Goal: Navigation & Orientation: Go to known website

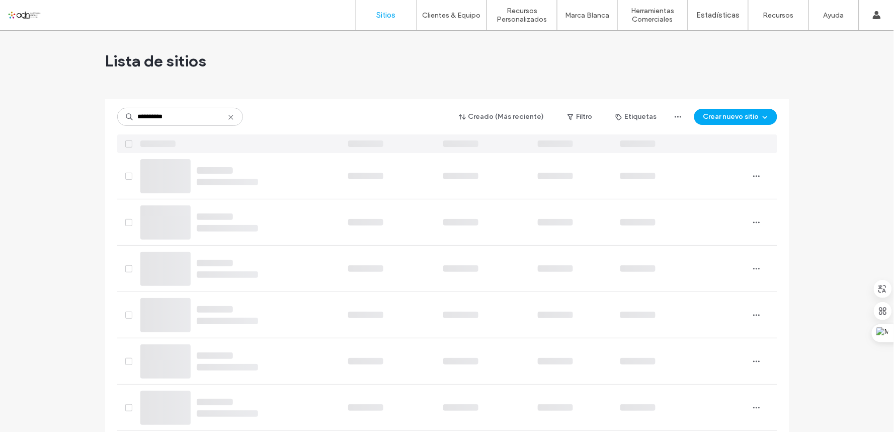
type input "**********"
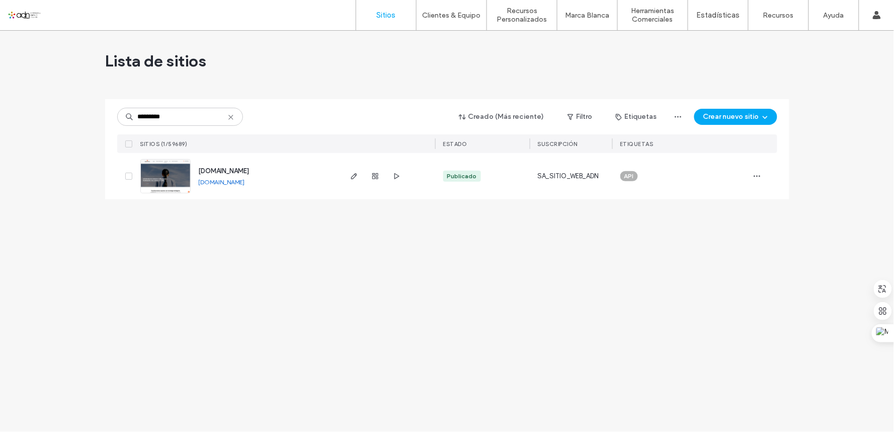
type input "*********"
click at [245, 182] on link "www.domoticavivari.com.mx" at bounding box center [222, 182] width 46 height 8
